Goal: Task Accomplishment & Management: Use online tool/utility

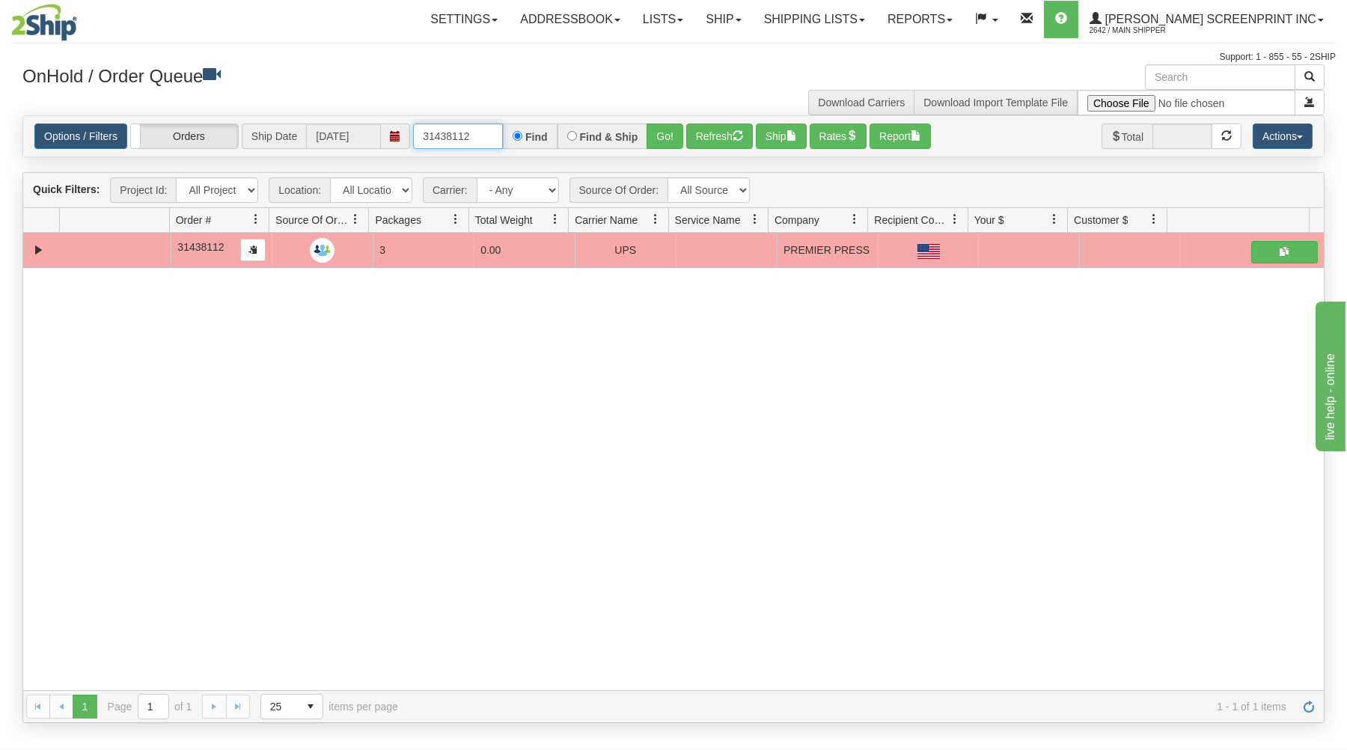
drag, startPoint x: 420, startPoint y: 134, endPoint x: 594, endPoint y: 133, distance: 173.7
click at [594, 133] on div "31438112 Find Find & Ship Go!" at bounding box center [548, 136] width 270 height 25
type input "1"
type input "16903"
drag, startPoint x: 668, startPoint y: 130, endPoint x: 674, endPoint y: 153, distance: 24.0
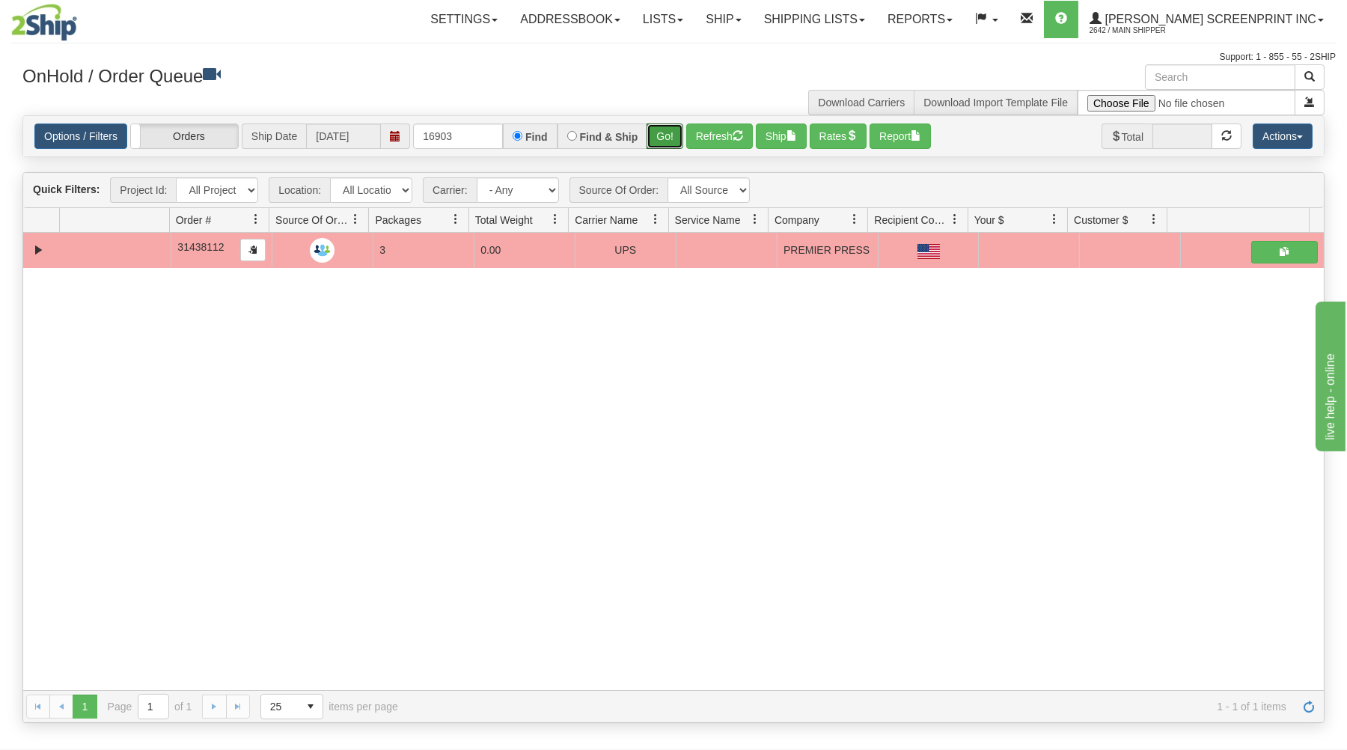
click at [668, 131] on button "Go!" at bounding box center [665, 136] width 37 height 25
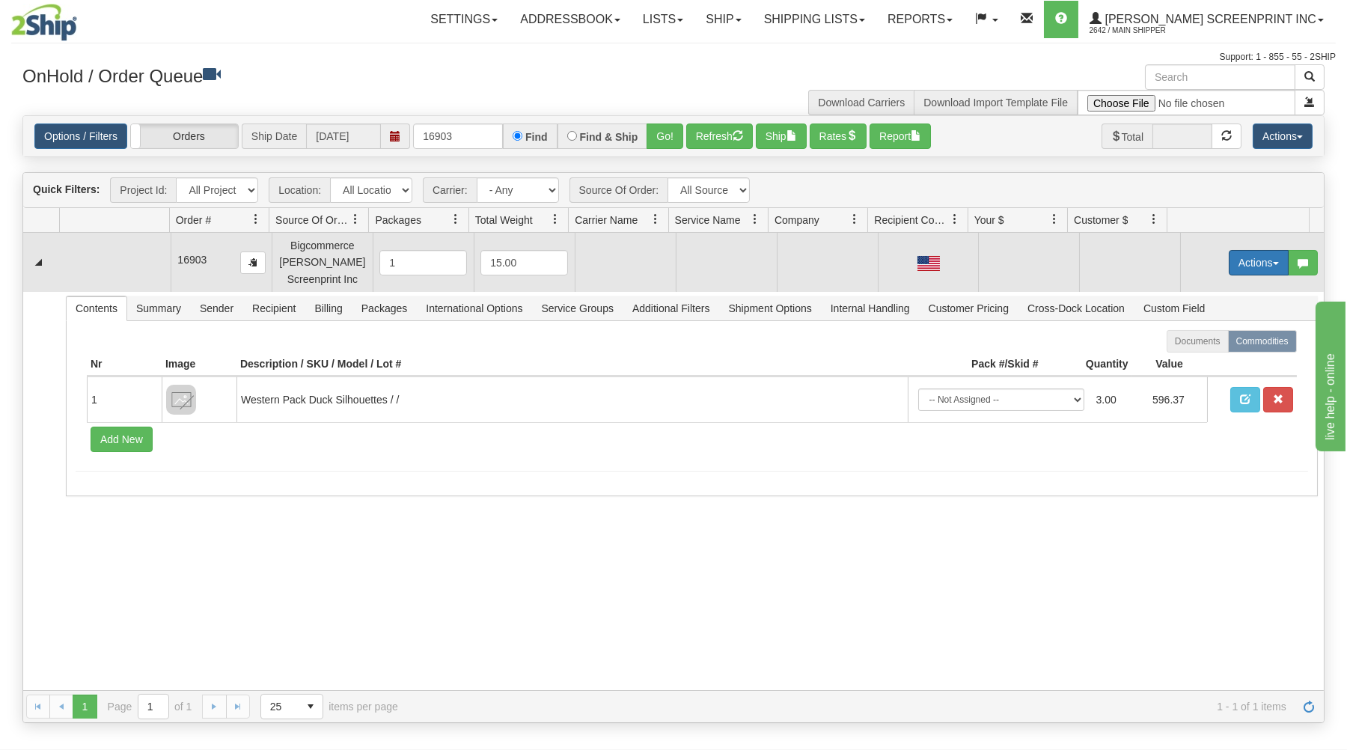
drag, startPoint x: 1239, startPoint y: 252, endPoint x: 1215, endPoint y: 284, distance: 40.7
click at [1238, 254] on button "Actions" at bounding box center [1259, 262] width 60 height 25
click at [1212, 291] on link "Open" at bounding box center [1228, 290] width 120 height 19
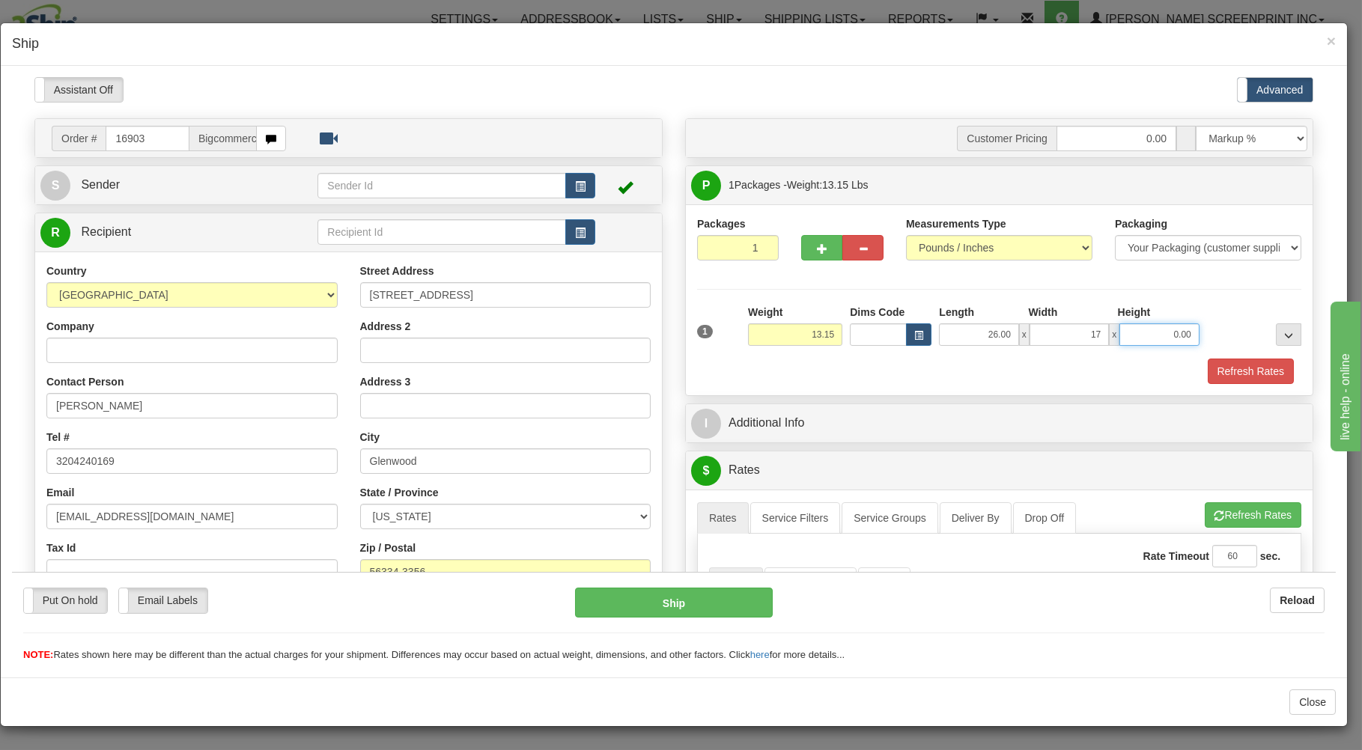
type input "17.00"
type input "12.75"
type input "1"
type input "12.70"
type input "10"
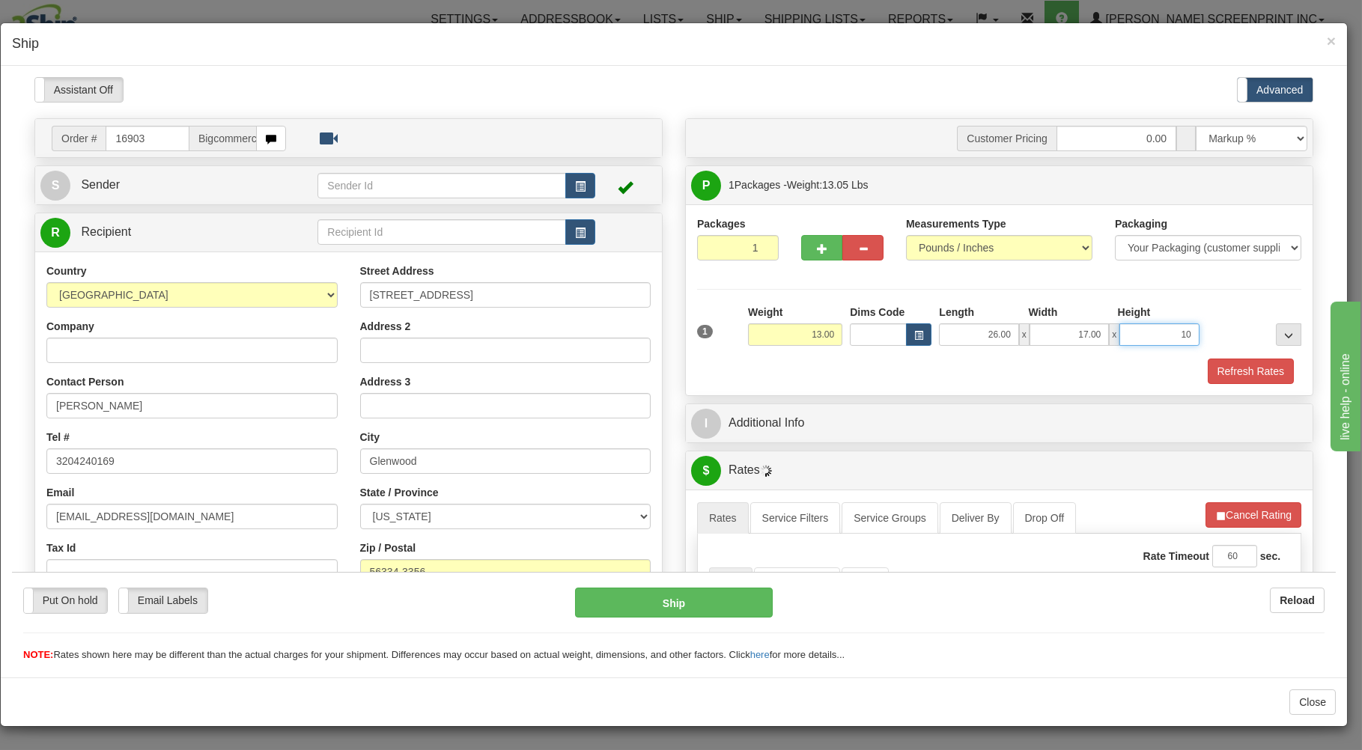
type input "13.05"
type input "10.00"
click at [837, 366] on div "Refresh Rates" at bounding box center [999, 370] width 612 height 25
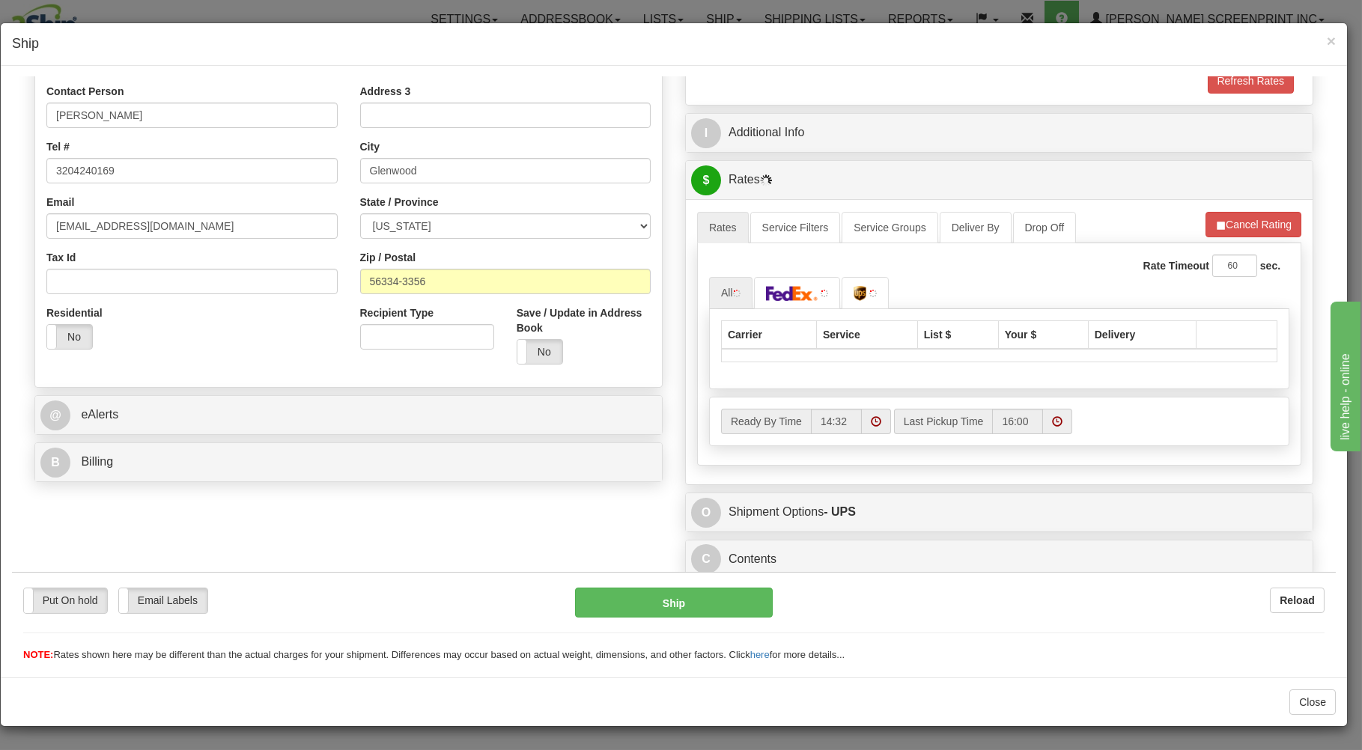
scroll to position [295, 0]
click at [1225, 113] on div "I Additional Info" at bounding box center [999, 132] width 627 height 38
type input "13.05"
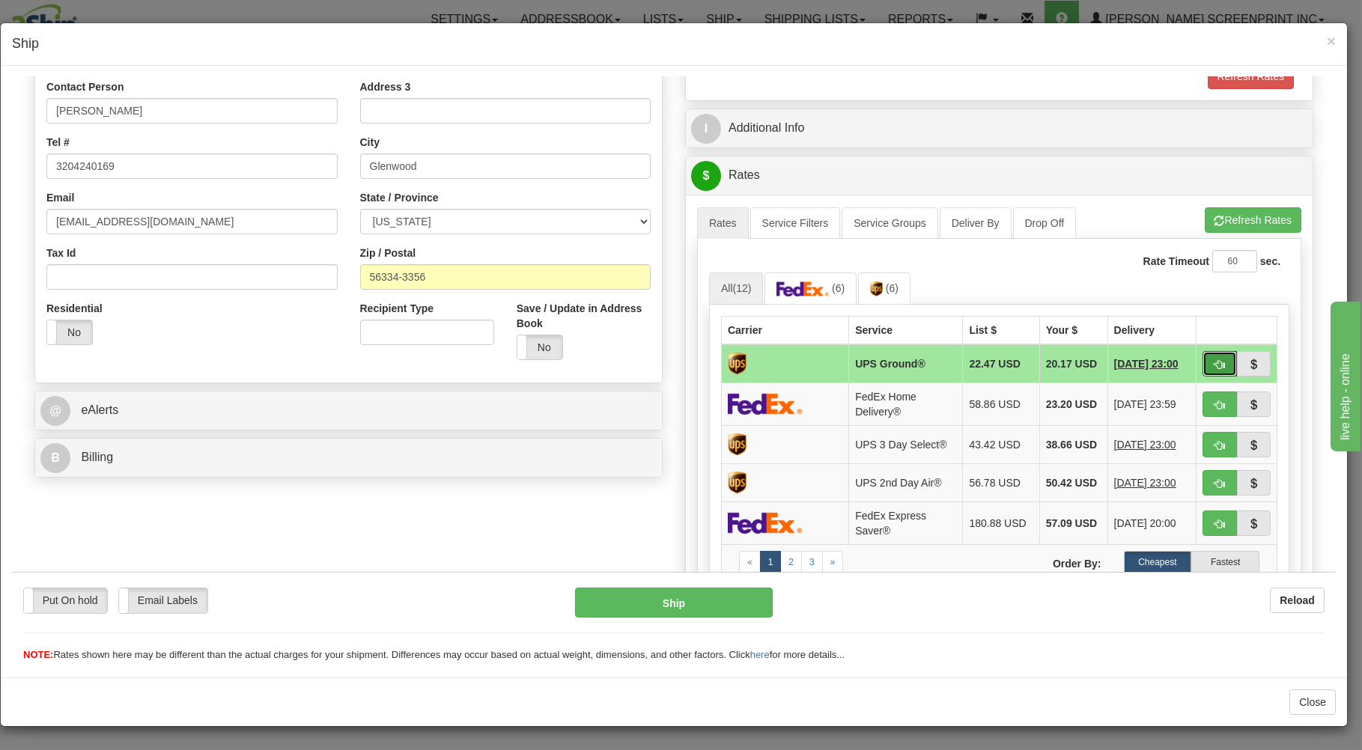
click at [1204, 358] on button "button" at bounding box center [1219, 362] width 34 height 25
type input "03"
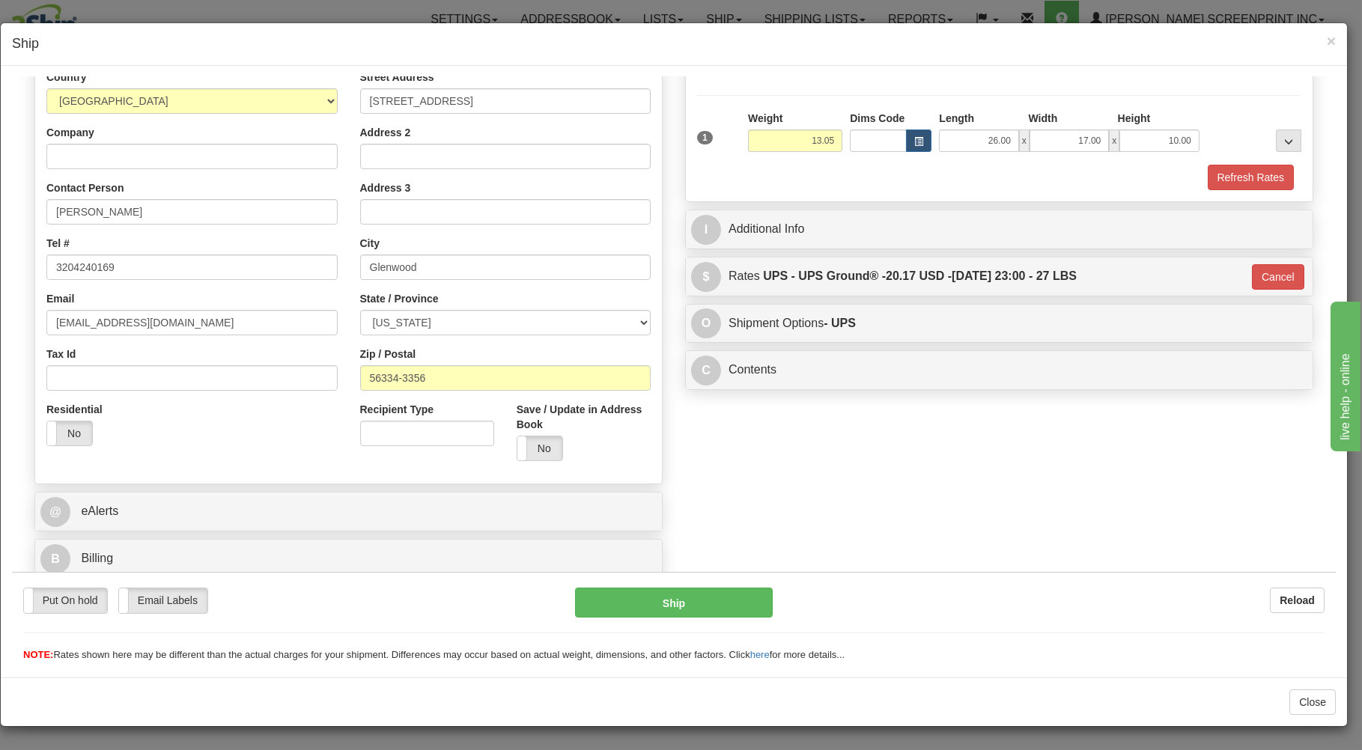
type input "13.00"
type input "03"
click at [616, 598] on button "Ship" at bounding box center [674, 602] width 198 height 30
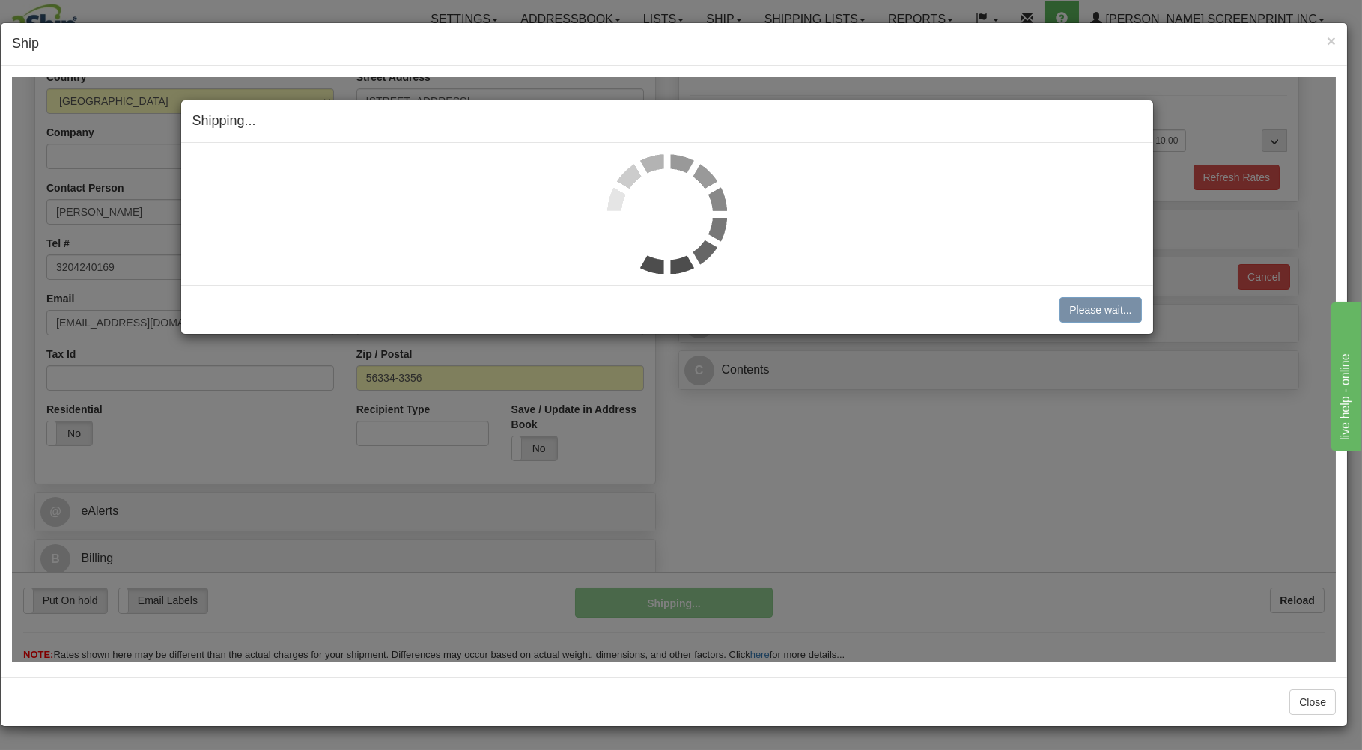
type input "13.05"
type input "03"
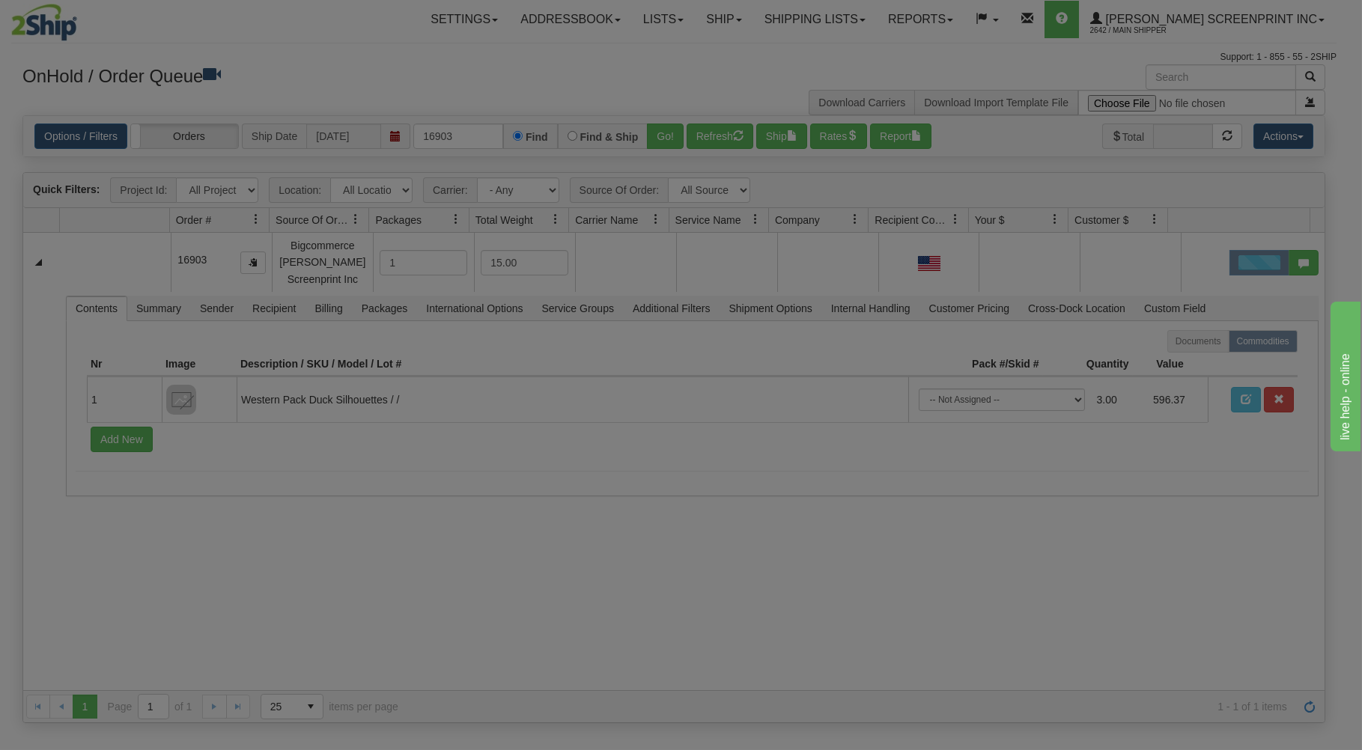
scroll to position [0, 0]
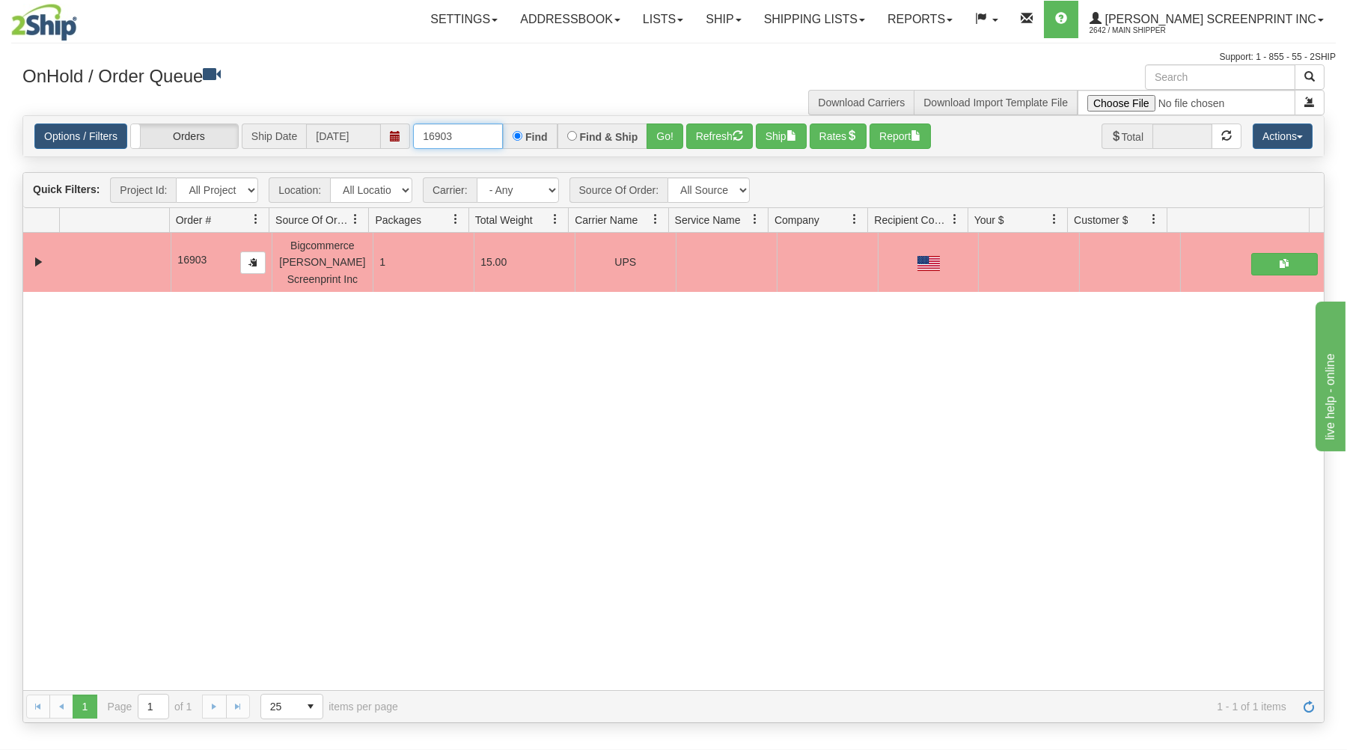
drag, startPoint x: 421, startPoint y: 141, endPoint x: 551, endPoint y: 133, distance: 129.8
click at [551, 133] on div "16903 Find Find & Ship Go!" at bounding box center [548, 136] width 270 height 25
type input "16907"
click at [666, 132] on button "Go!" at bounding box center [665, 136] width 37 height 25
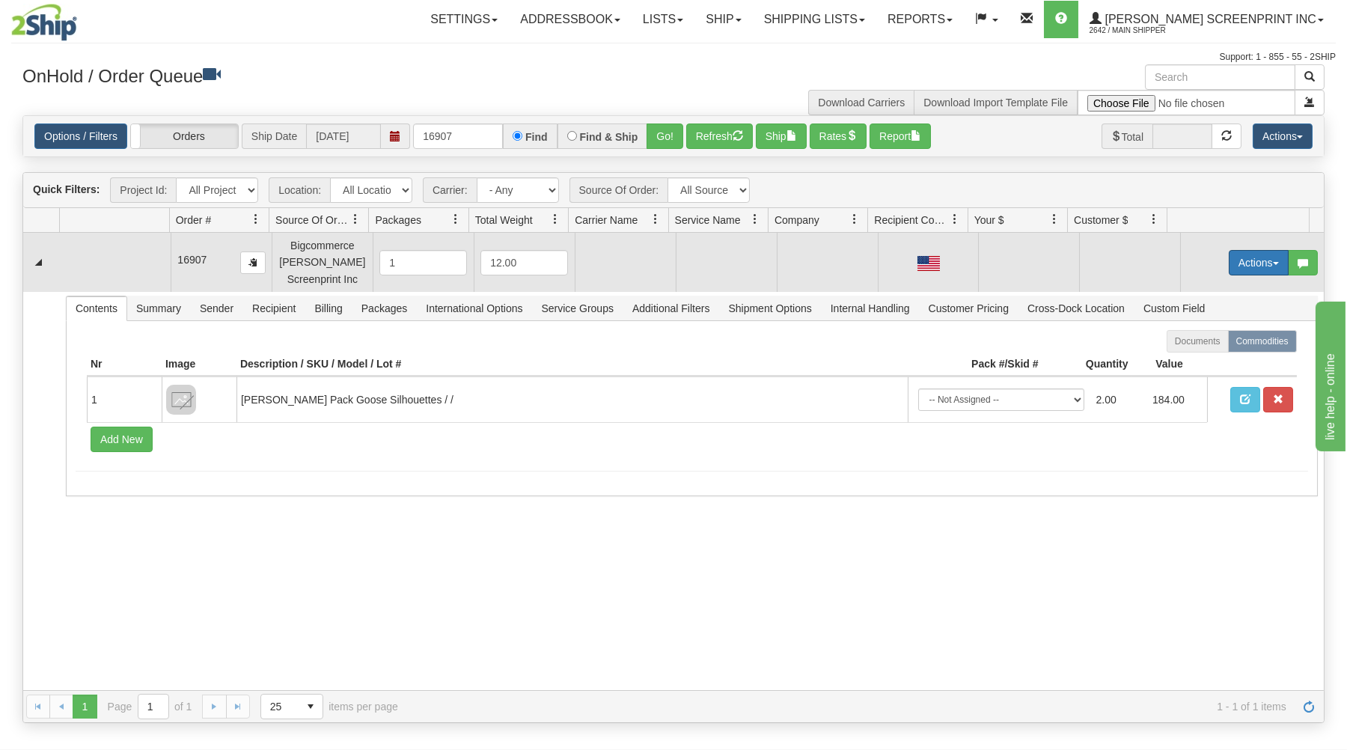
click at [1271, 257] on button "Actions" at bounding box center [1259, 262] width 60 height 25
click at [1224, 293] on link "Open" at bounding box center [1228, 290] width 120 height 19
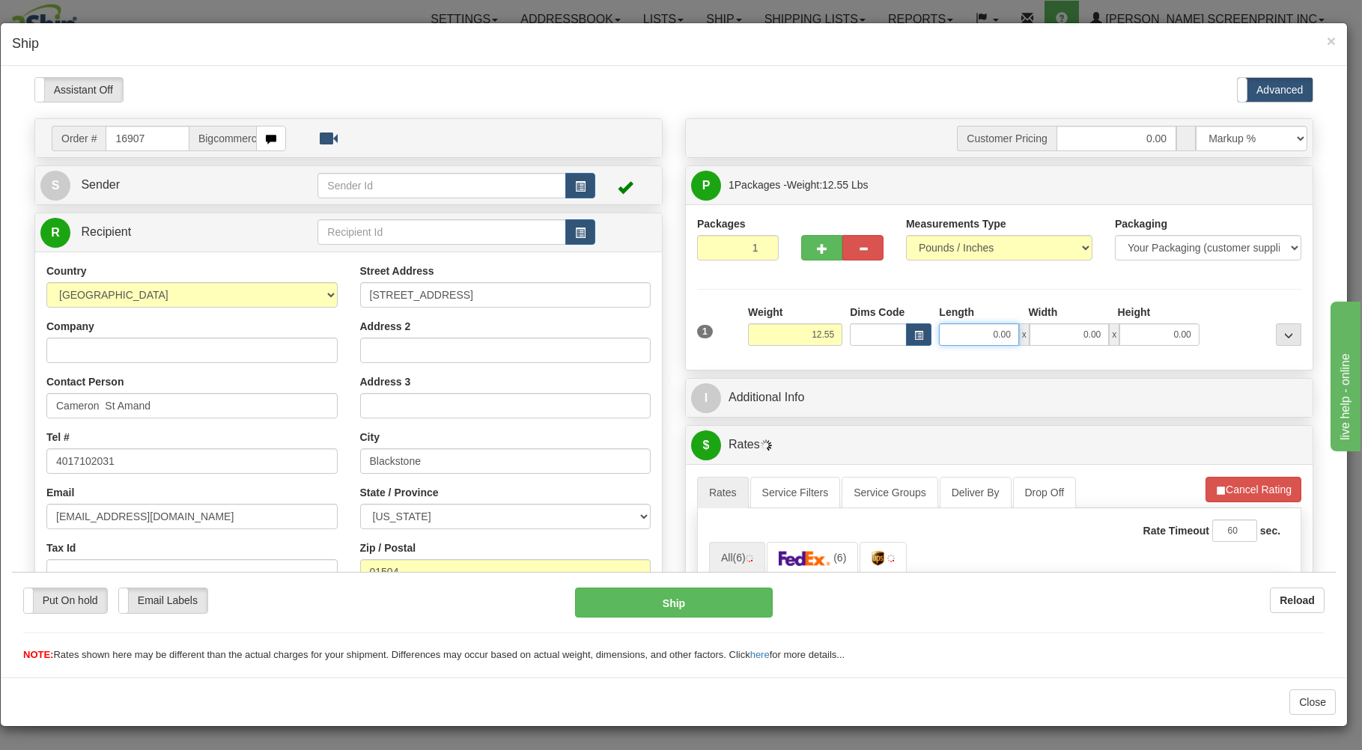
click at [972, 338] on input "0.00" at bounding box center [978, 334] width 79 height 22
type input "29.00"
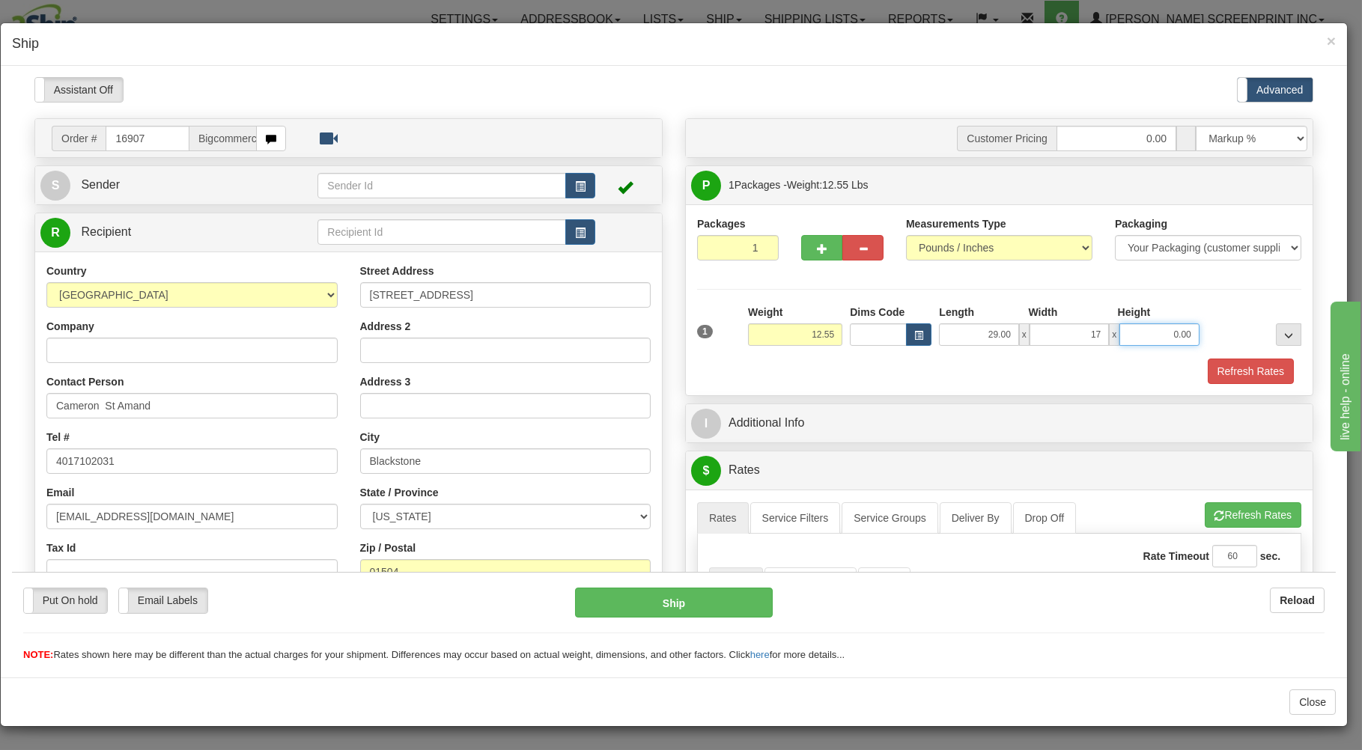
type input "17.00"
type input "12.50"
type input "7"
type input "12.55"
type input "7.00"
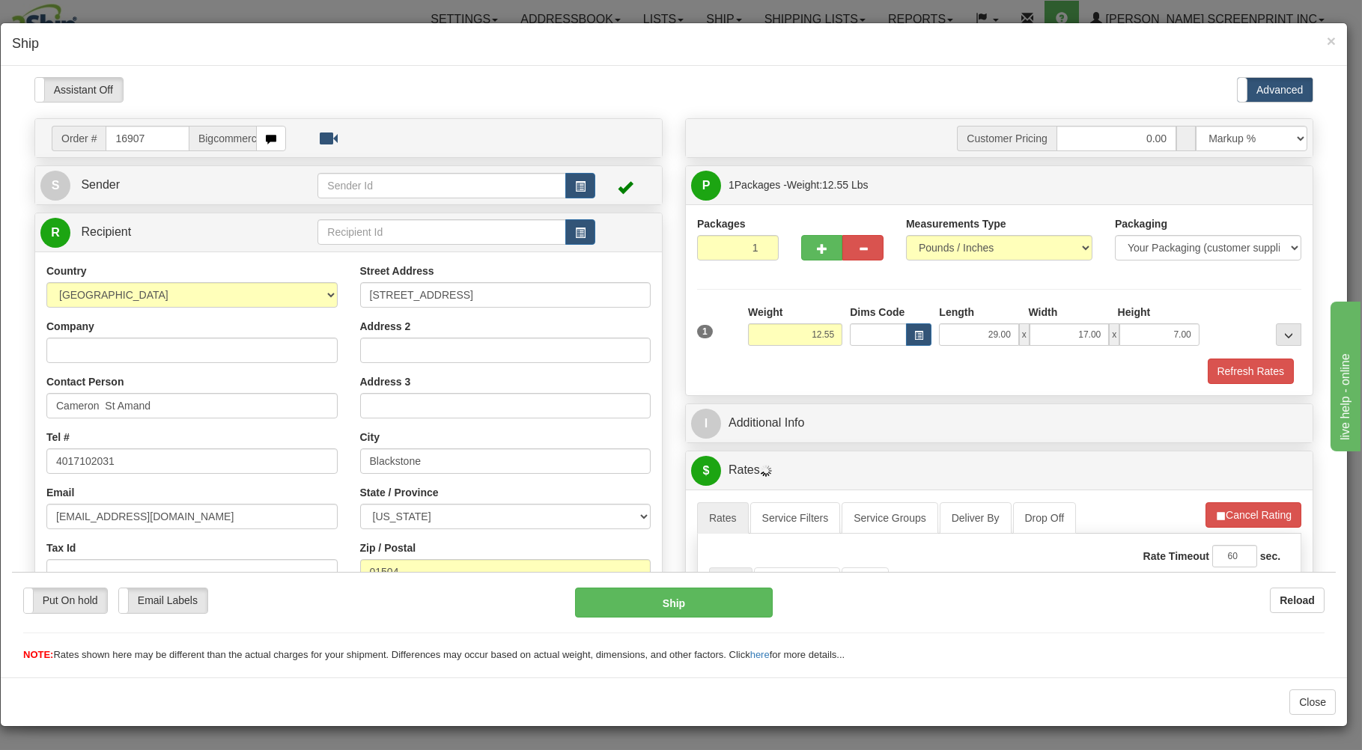
click at [932, 360] on div "Refresh Rates" at bounding box center [999, 370] width 612 height 25
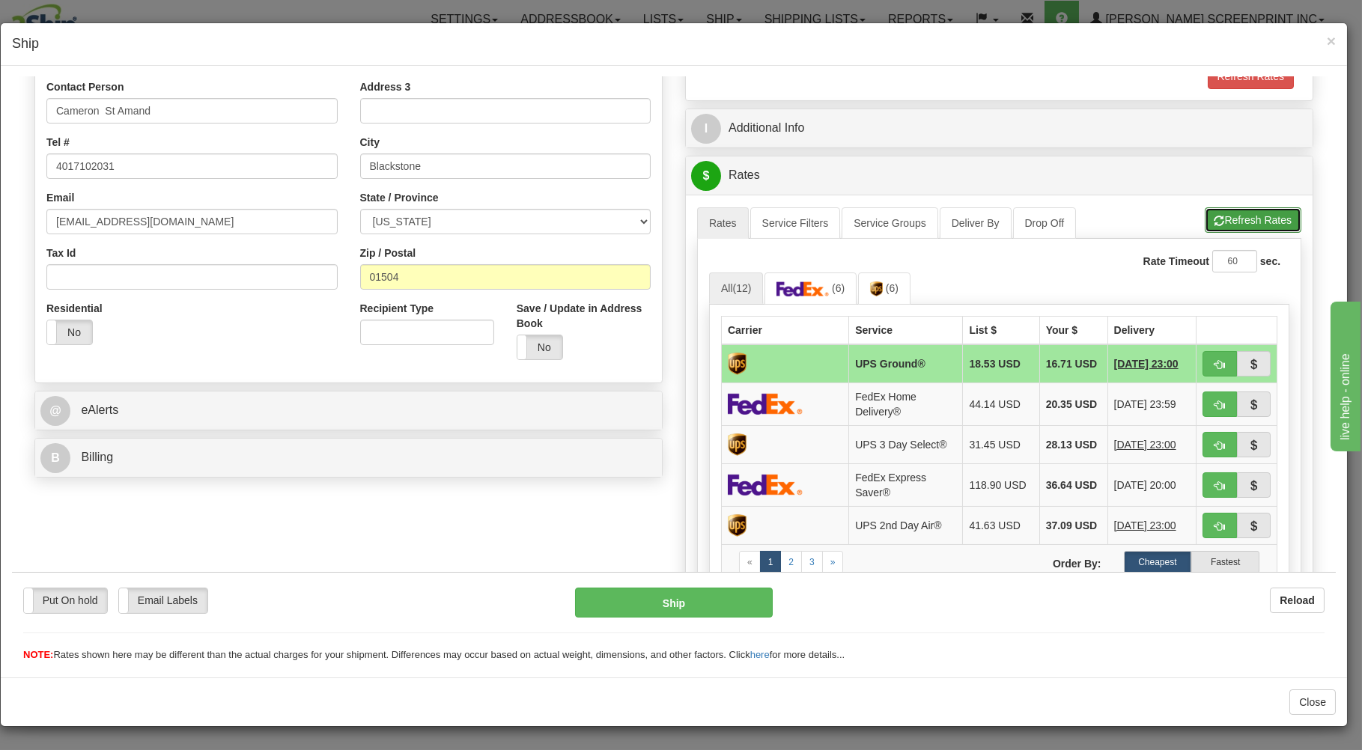
click at [1204, 224] on button "Refresh Rates" at bounding box center [1252, 219] width 97 height 25
click at [1202, 360] on button "button" at bounding box center [1219, 362] width 34 height 25
type input "03"
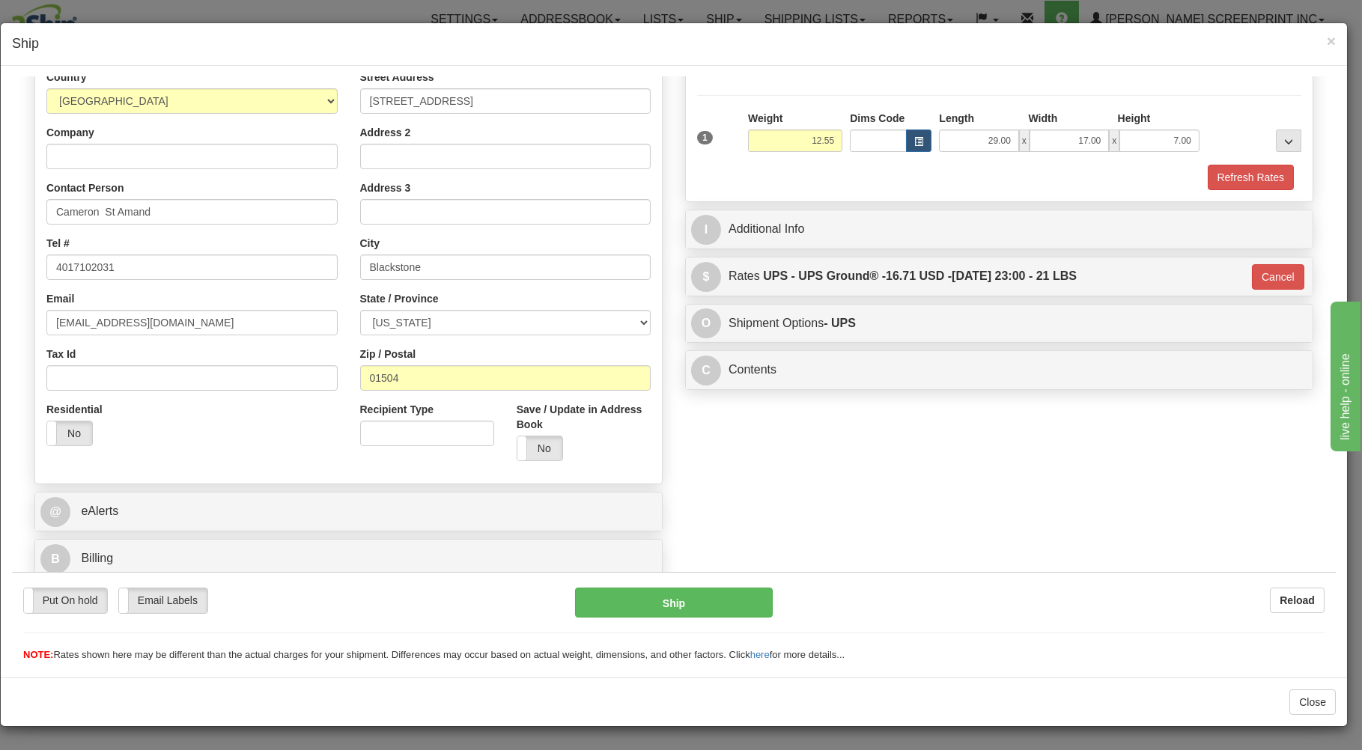
scroll to position [197, 0]
drag, startPoint x: 683, startPoint y: 600, endPoint x: 690, endPoint y: 599, distance: 7.5
click at [690, 599] on button "Ship" at bounding box center [674, 602] width 198 height 30
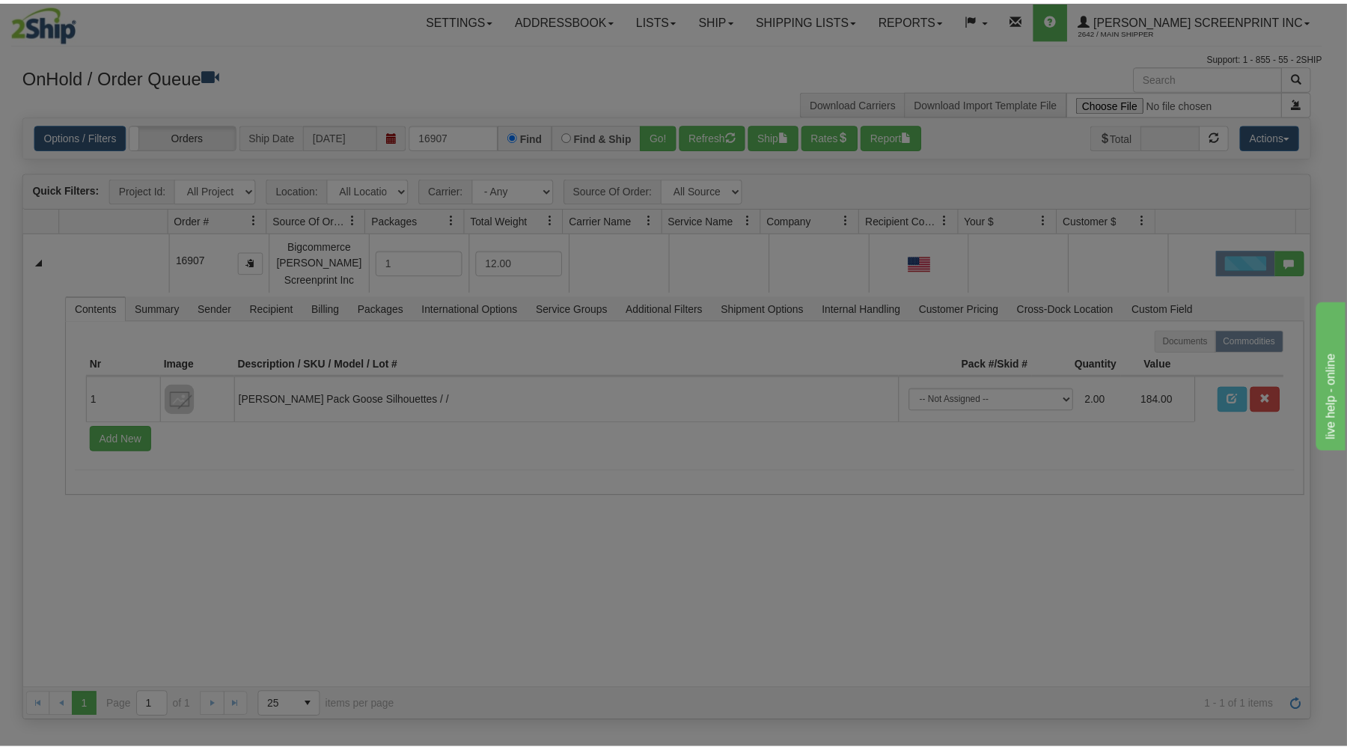
scroll to position [0, 0]
